Goal: Information Seeking & Learning: Learn about a topic

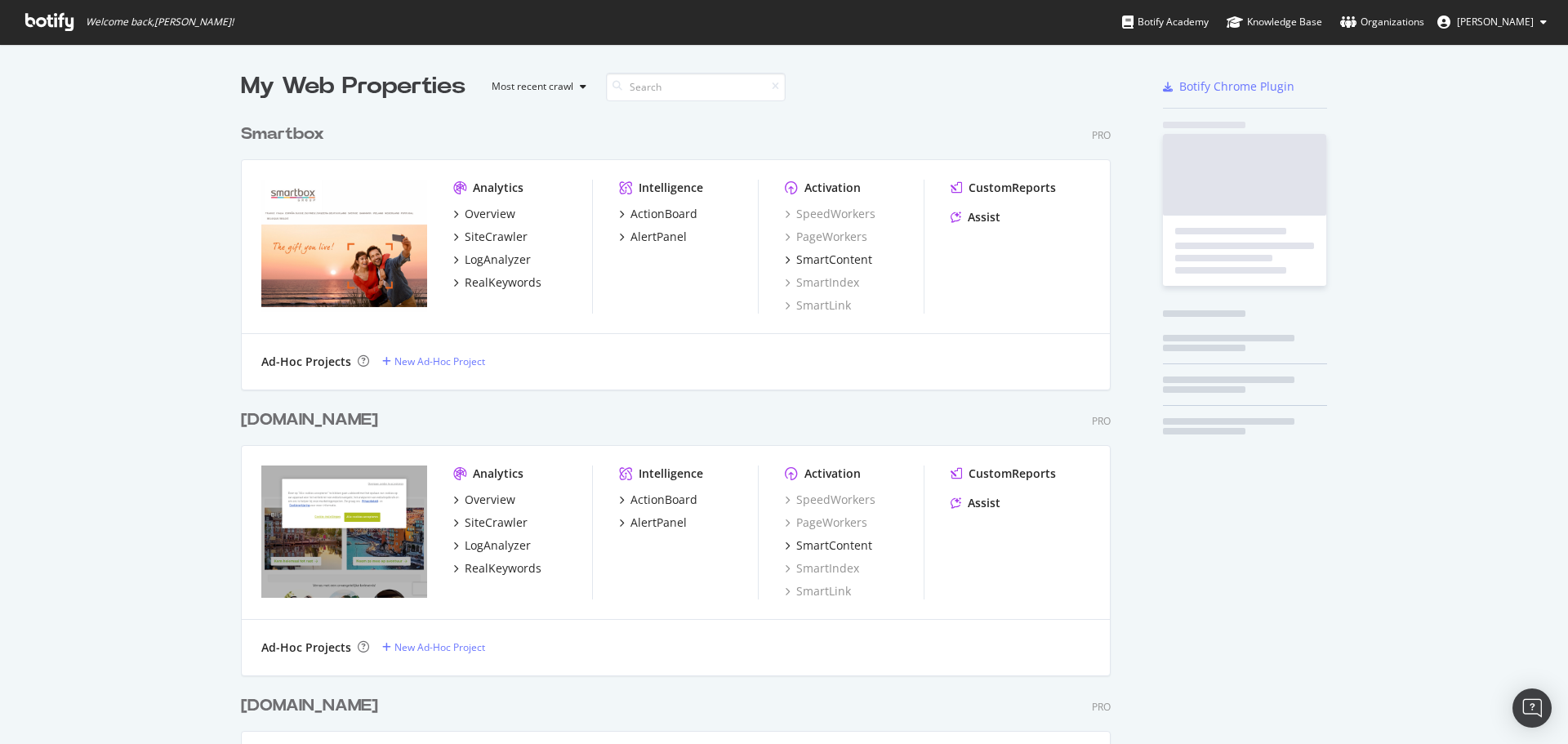
scroll to position [732, 1543]
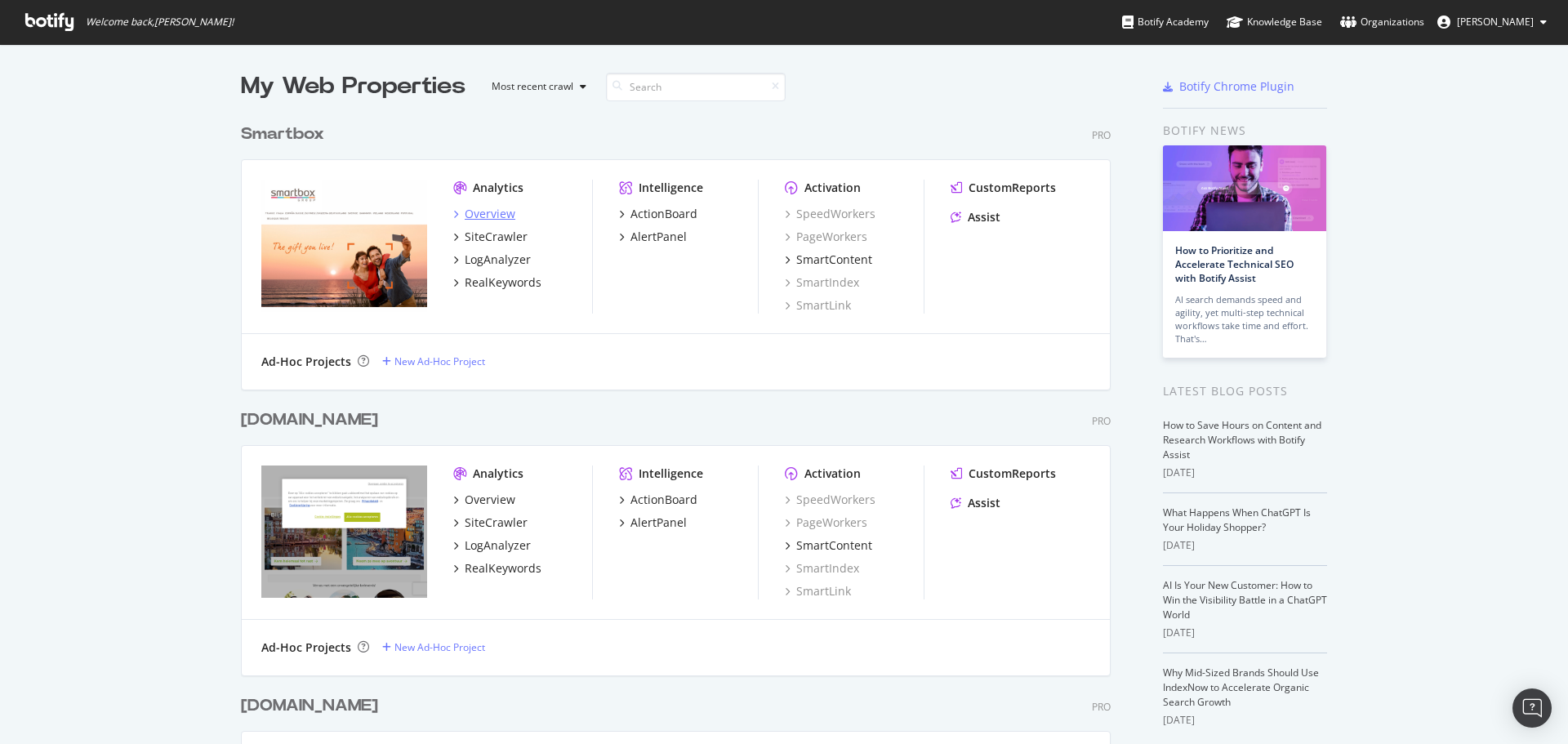
click at [495, 215] on div "Overview" at bounding box center [490, 214] width 51 height 16
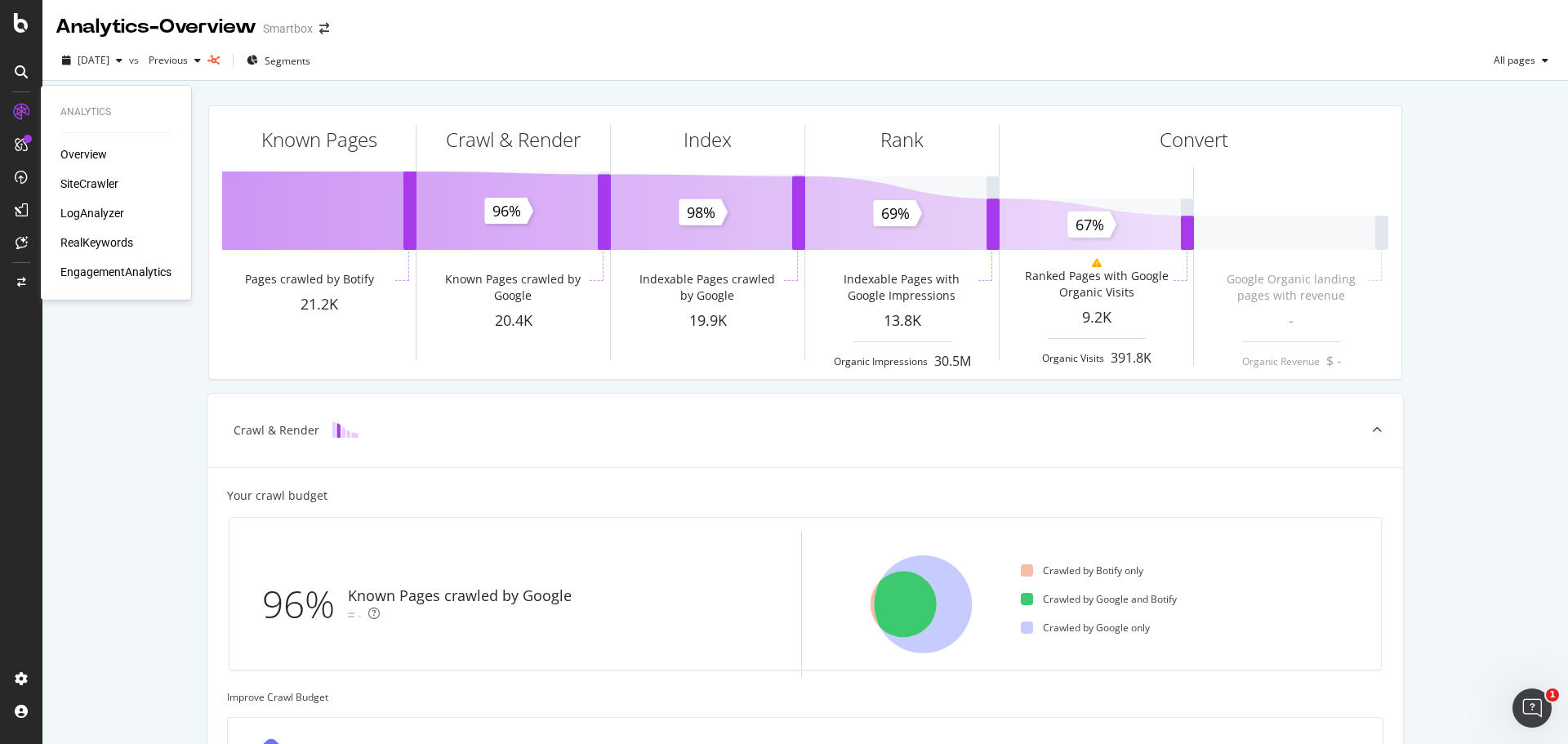
click at [104, 184] on div "SiteCrawler" at bounding box center [89, 184] width 58 height 16
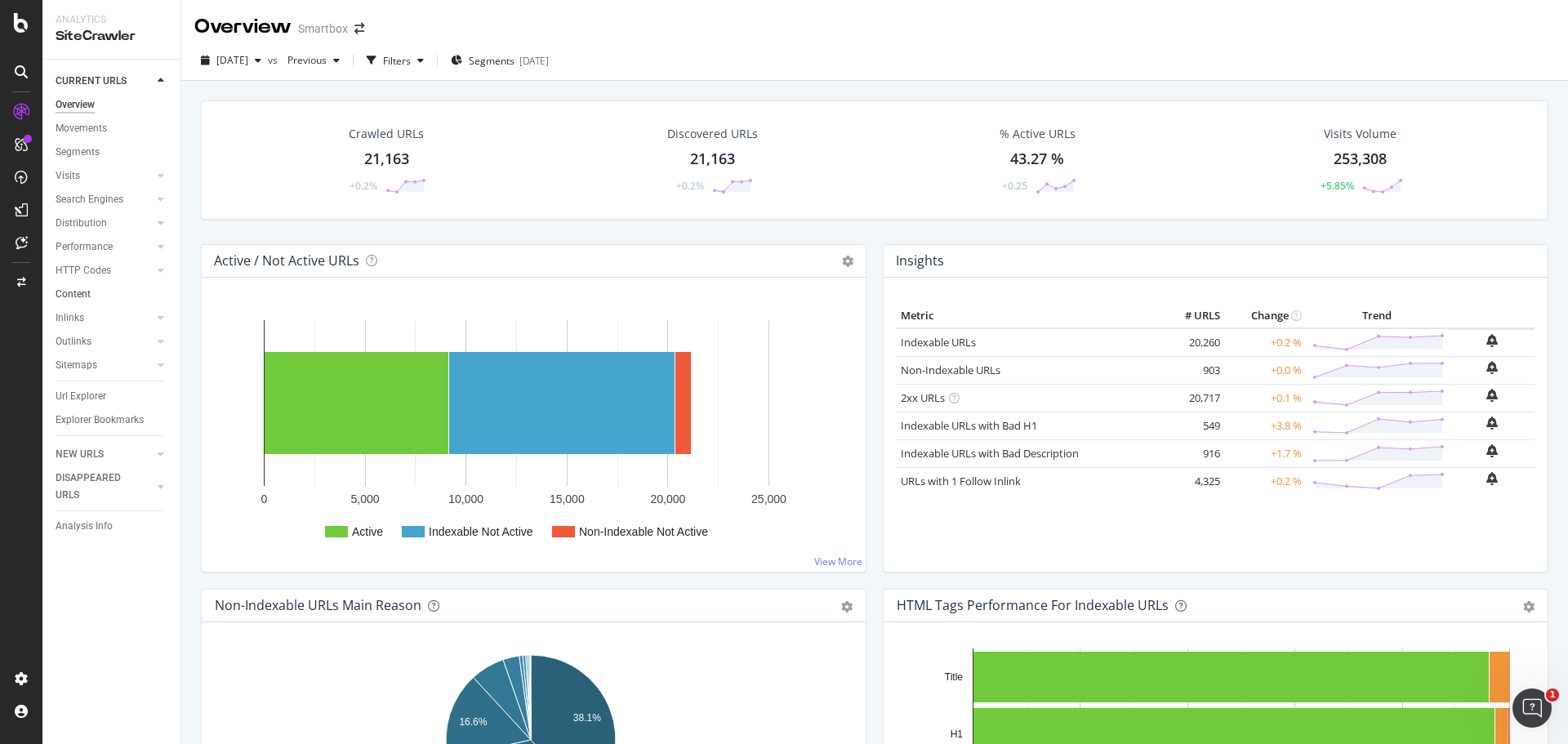
click at [103, 293] on link "Content" at bounding box center [112, 294] width 113 height 17
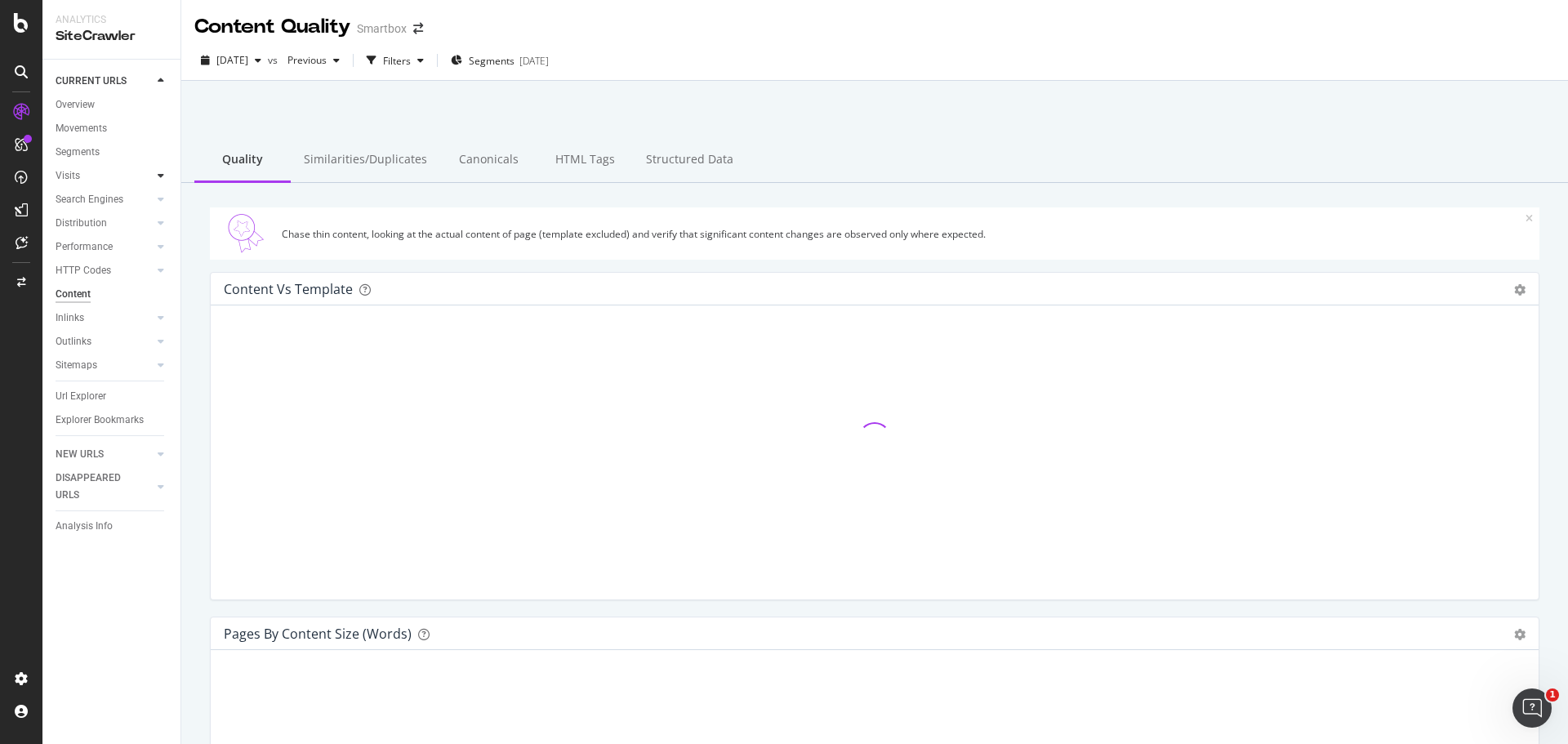
click at [153, 173] on div at bounding box center [160, 175] width 16 height 16
click at [152, 173] on div at bounding box center [144, 175] width 16 height 16
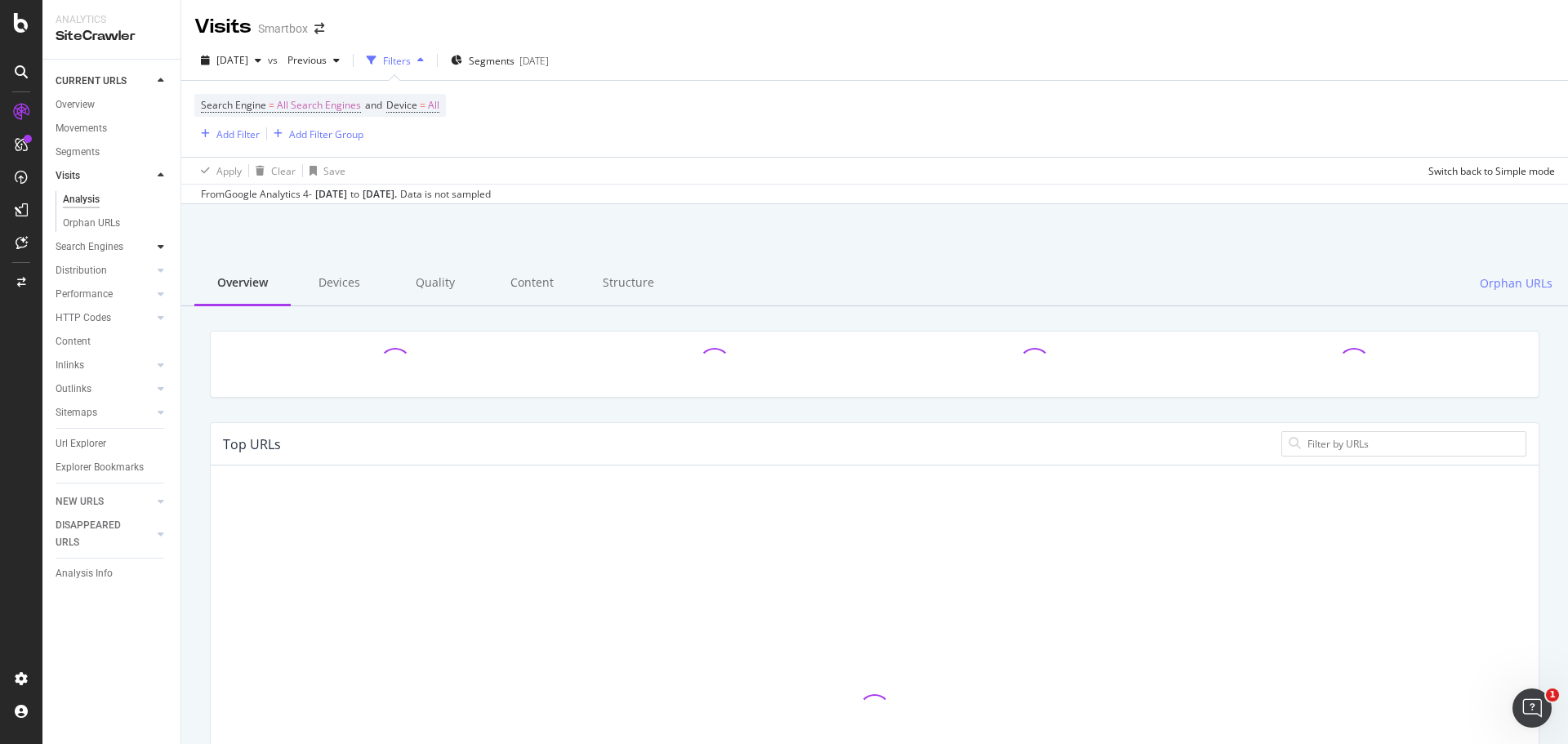
click at [156, 251] on div at bounding box center [160, 246] width 16 height 16
click at [154, 204] on div at bounding box center [160, 199] width 16 height 16
